Goal: Information Seeking & Learning: Learn about a topic

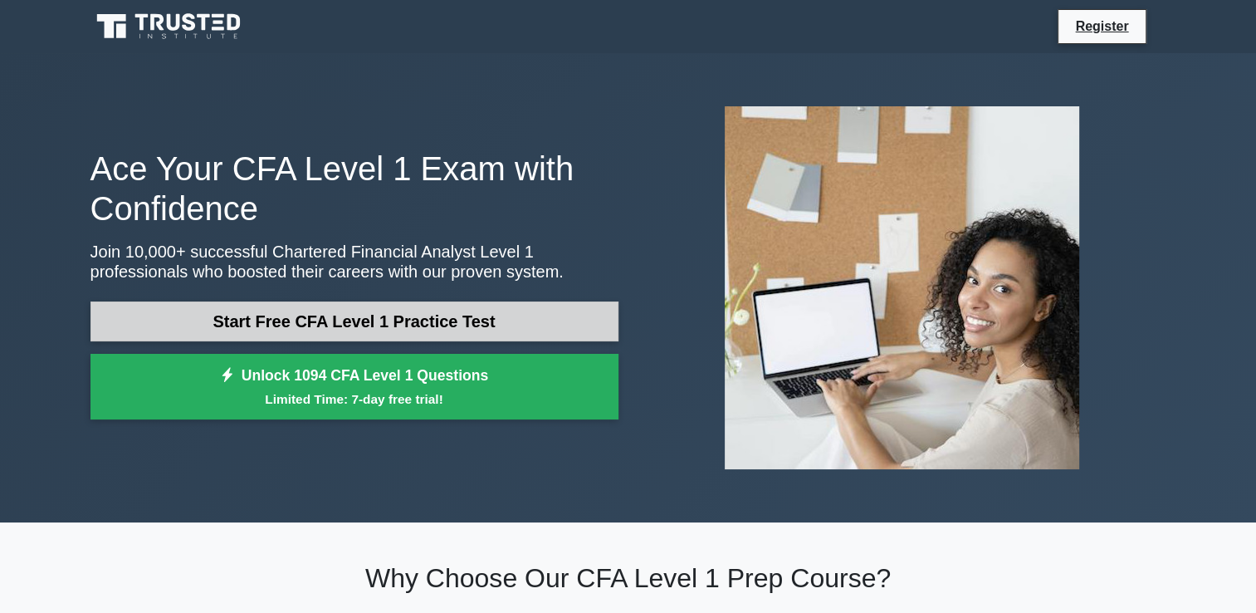
click at [423, 318] on link "Start Free CFA Level 1 Practice Test" at bounding box center [355, 321] width 528 height 40
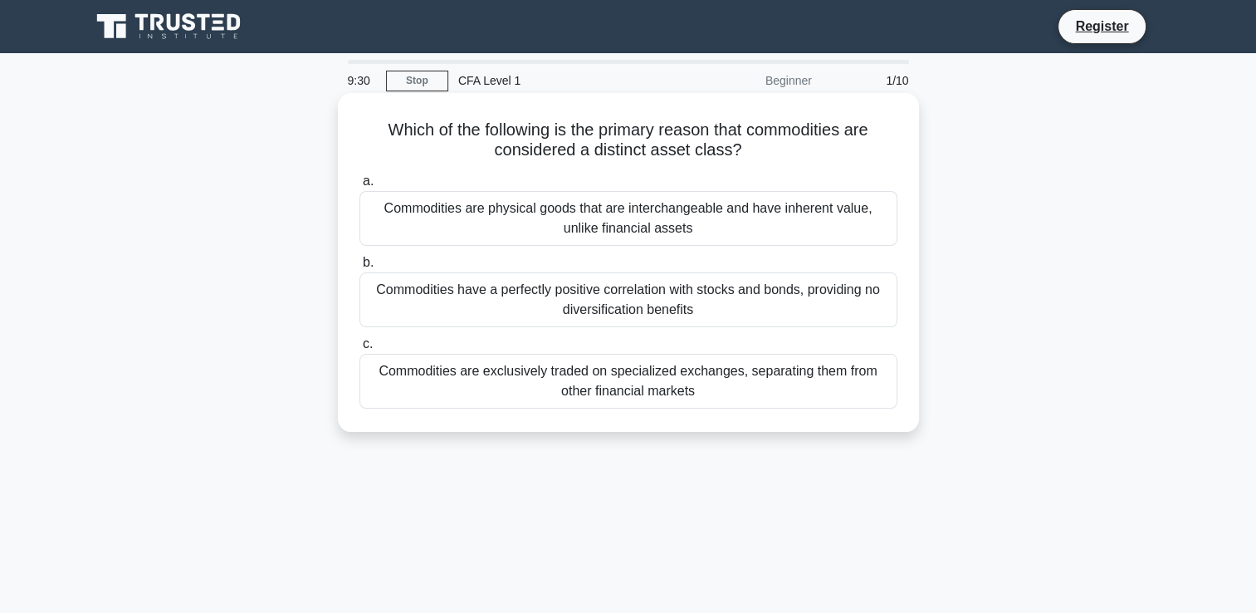
click at [595, 374] on div "Commodities are exclusively traded on specialized exchanges, separating them fr…" at bounding box center [629, 381] width 538 height 55
click at [360, 350] on input "c. Commodities are exclusively traded on specialized exchanges, separating them…" at bounding box center [360, 344] width 0 height 11
